Goal: Transaction & Acquisition: Purchase product/service

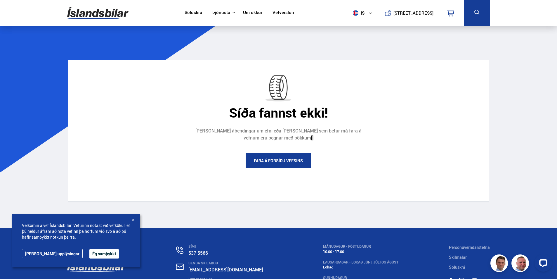
click at [265, 156] on link "Fara á forsíðu vefsins" at bounding box center [278, 160] width 65 height 15
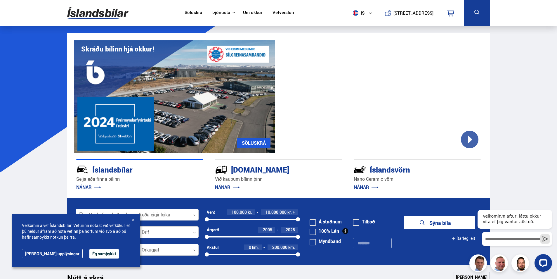
click at [132, 218] on div at bounding box center [133, 220] width 6 height 6
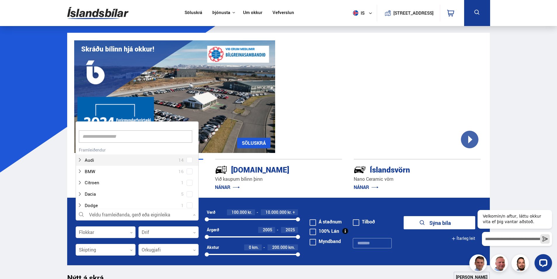
click at [194, 214] on icon at bounding box center [194, 215] width 3 height 3
click at [94, 195] on div at bounding box center [131, 195] width 108 height 8
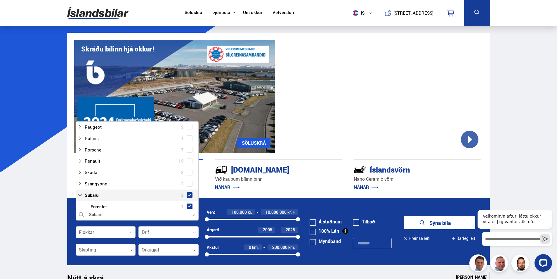
click at [189, 194] on span at bounding box center [190, 195] width 2 height 2
click at [313, 174] on div "[DOMAIN_NAME]" at bounding box center [268, 169] width 106 height 10
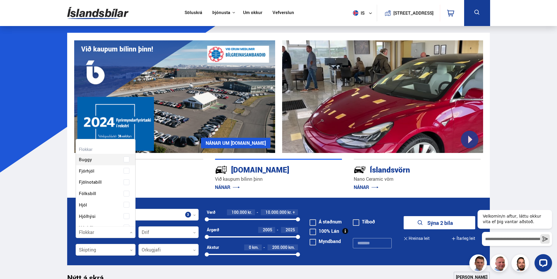
click at [131, 232] on icon at bounding box center [131, 232] width 3 height 3
click at [93, 193] on div "Buggy Fjórhjól Fjölnotabíll Fólksbíll Hjól Hjólhýsi Húsbíll Jeppi Pallbíll Send…" at bounding box center [106, 262] width 60 height 213
click at [175, 178] on p "Selja eða finna bílinn" at bounding box center [139, 179] width 127 height 7
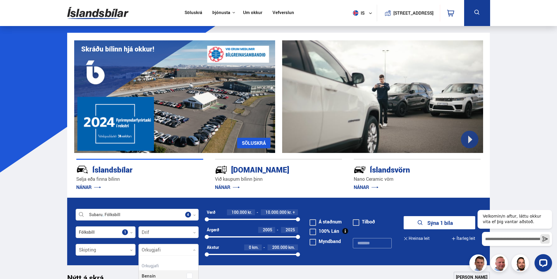
scroll to position [77, 59]
click at [195, 249] on icon at bounding box center [194, 250] width 3 height 3
drag, startPoint x: 193, startPoint y: 264, endPoint x: 193, endPoint y: 256, distance: 7.9
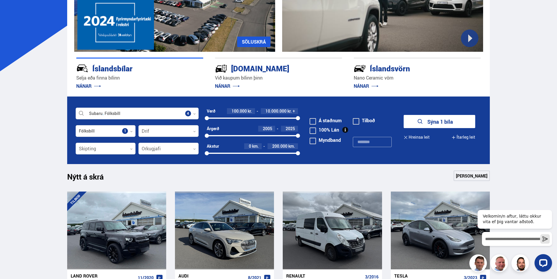
scroll to position [116, 0]
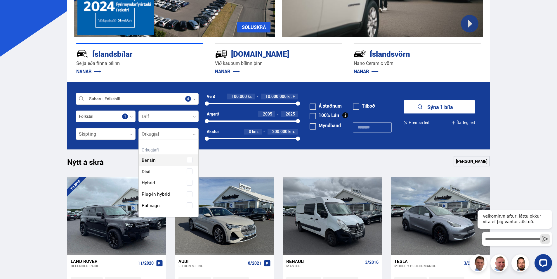
click at [196, 134] on div at bounding box center [169, 134] width 60 height 12
click at [154, 204] on div "Bensín Dísil Hybrid Plug-in hybrid Rafmagn" at bounding box center [169, 189] width 60 height 65
click at [254, 161] on div "Nýtt á skrá Sjá meira" at bounding box center [278, 163] width 423 height 14
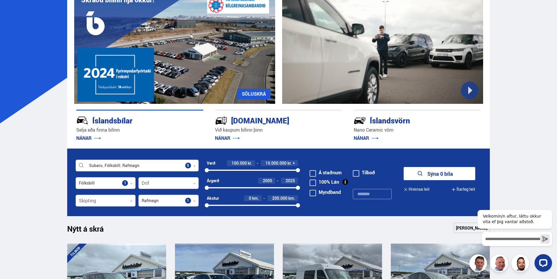
scroll to position [41, 0]
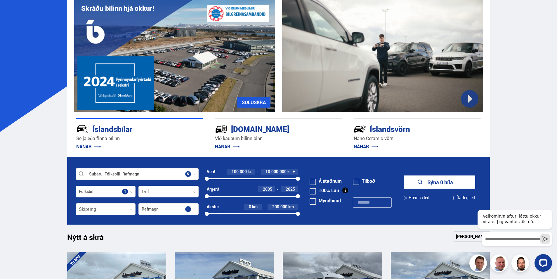
click at [472, 197] on button "Ítarleg leit" at bounding box center [464, 197] width 24 height 13
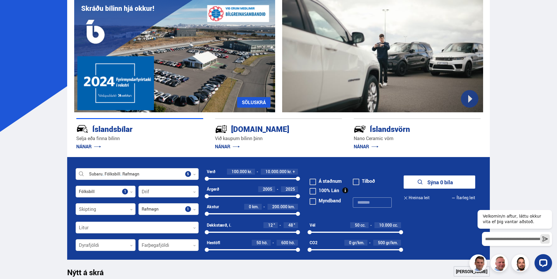
drag, startPoint x: 557, startPoint y: 16, endPoint x: 555, endPoint y: 19, distance: 3.6
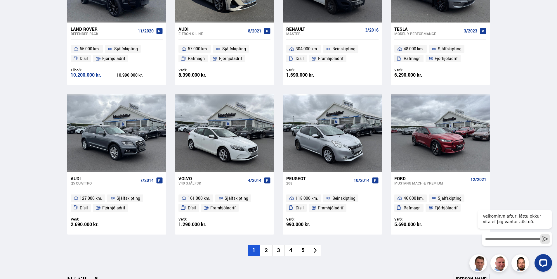
scroll to position [399, 0]
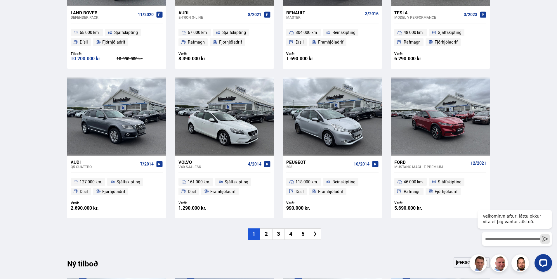
click at [265, 233] on li "2" at bounding box center [266, 233] width 12 height 11
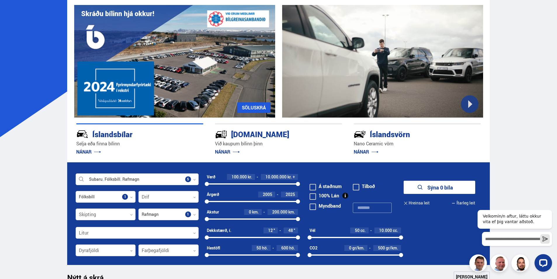
scroll to position [37, 0]
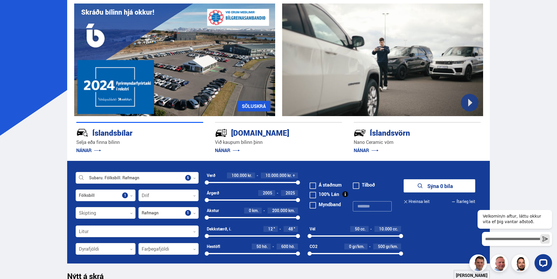
click at [195, 195] on icon at bounding box center [194, 195] width 3 height 3
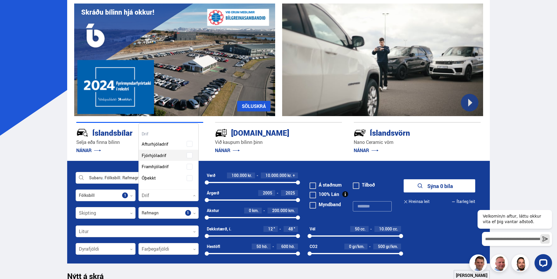
scroll to position [77, 59]
click at [190, 155] on span at bounding box center [190, 155] width 2 height 2
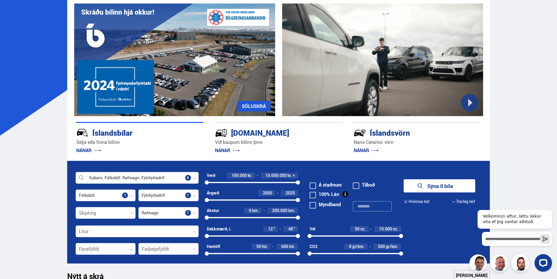
click at [303, 143] on p "Við kaupum bílinn þinn" at bounding box center [278, 142] width 127 height 7
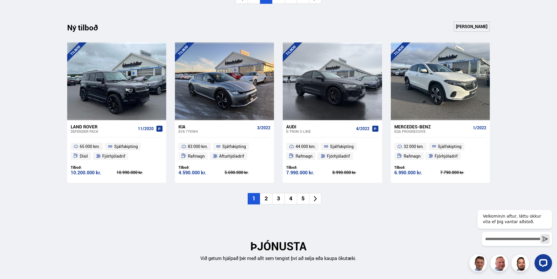
scroll to position [644, 0]
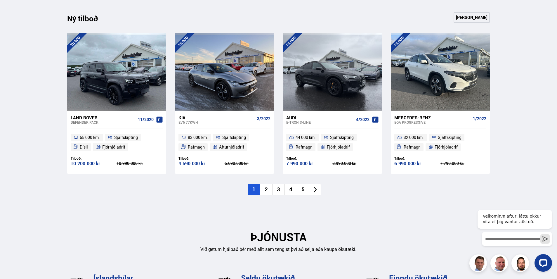
click at [267, 188] on li "2" at bounding box center [266, 189] width 12 height 11
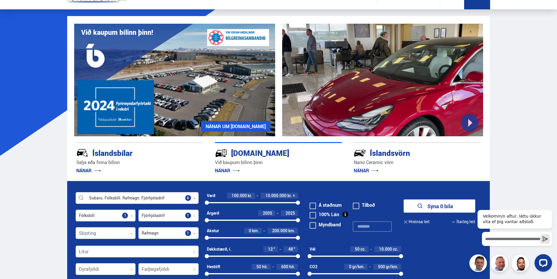
scroll to position [0, 0]
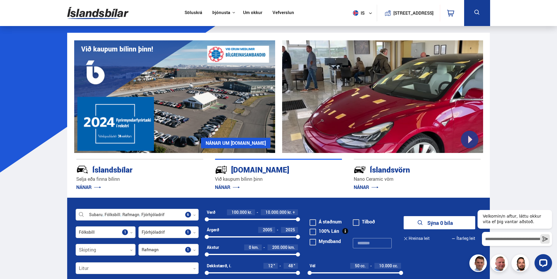
click at [189, 12] on link "Söluskrá" at bounding box center [194, 13] width 18 height 6
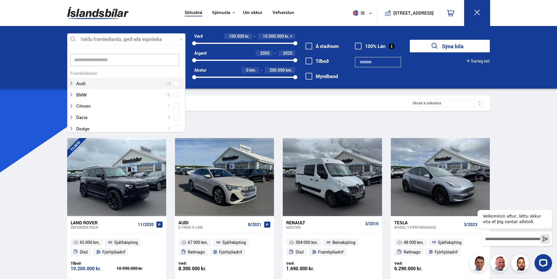
click at [182, 39] on icon at bounding box center [181, 39] width 3 height 3
click at [89, 82] on div at bounding box center [120, 83] width 103 height 8
click at [174, 75] on span at bounding box center [177, 72] width 6 height 6
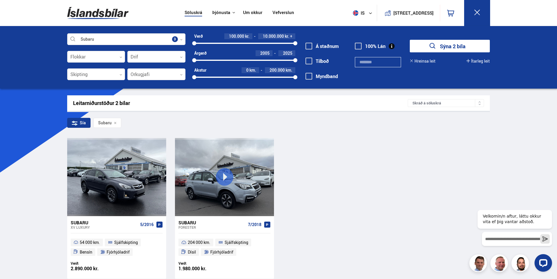
click at [344, 143] on div "Subaru XV LUXURY 5/2016 54 000 km. Sjálfskipting Bensín Fjórhjóladrif Verð: 2.8…" at bounding box center [278, 208] width 423 height 140
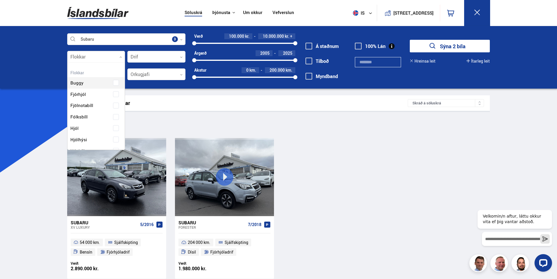
click at [122, 57] on div at bounding box center [96, 57] width 58 height 12
click at [346, 136] on div "Leitarniðurstöður 2 bílar Skráð á söluskrá Sía Subaru Subaru XV LUXURY 5/2016 5…" at bounding box center [279, 186] width 433 height 183
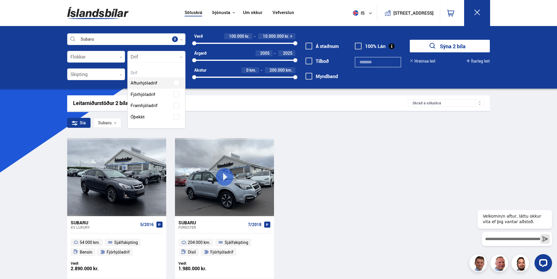
click at [181, 57] on icon at bounding box center [181, 57] width 3 height 3
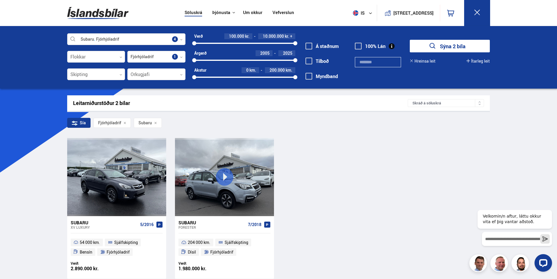
click at [354, 147] on div "Subaru XV LUXURY 5/2016 54 000 km. Sjálfskipting Bensín Fjórhjóladrif Verð: 2.8…" at bounding box center [278, 208] width 423 height 140
drag, startPoint x: 295, startPoint y: 76, endPoint x: 202, endPoint y: 79, distance: 93.0
click at [202, 79] on div at bounding box center [202, 77] width 4 height 4
